Goal: Information Seeking & Learning: Learn about a topic

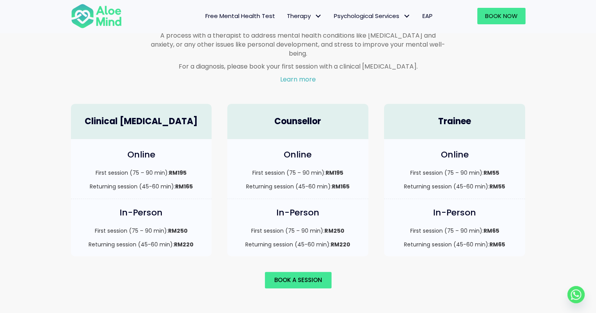
scroll to position [431, 0]
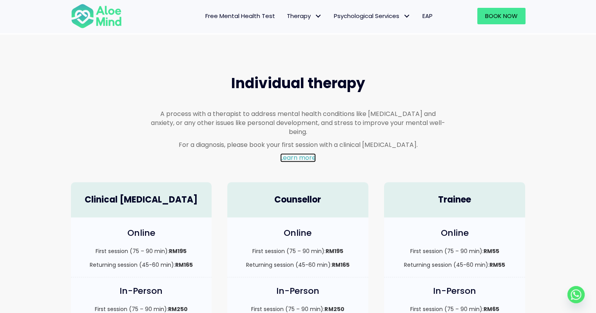
click at [299, 153] on link "Learn more" at bounding box center [298, 157] width 36 height 9
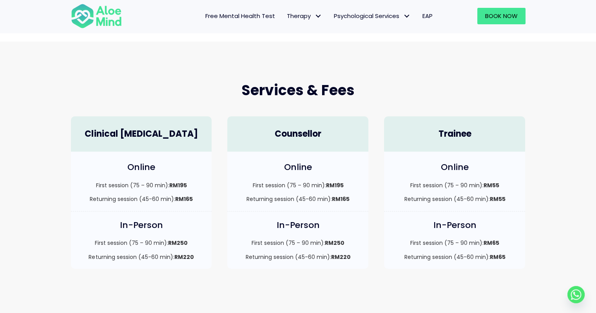
scroll to position [274, 0]
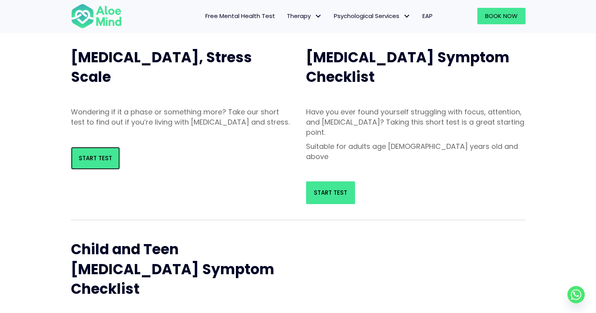
scroll to position [39, 0]
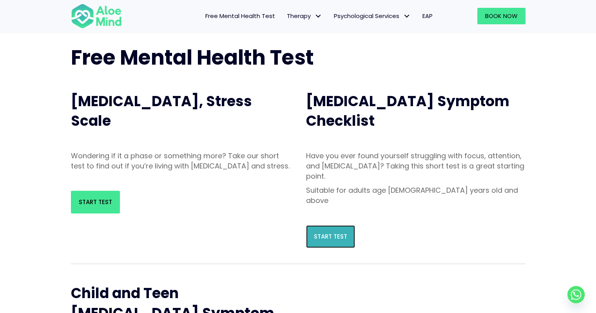
click at [334, 232] on span "Start Test" at bounding box center [330, 236] width 33 height 8
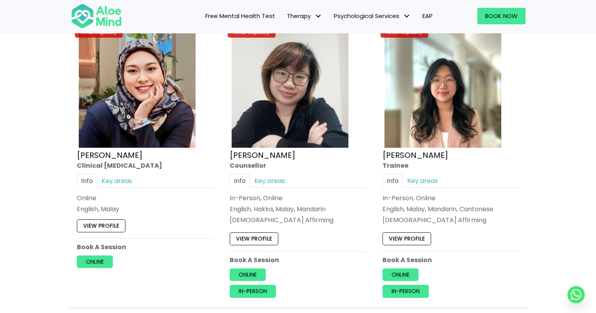
scroll to position [3449, 0]
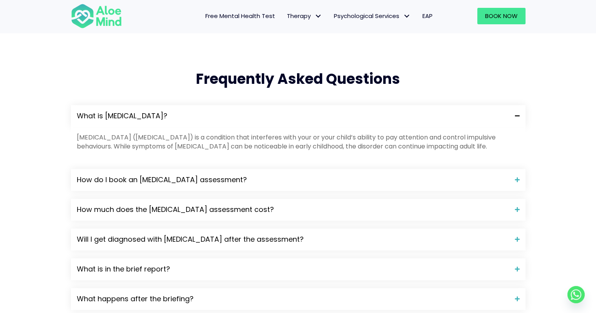
scroll to position [723, 0]
